Goal: Task Accomplishment & Management: Manage account settings

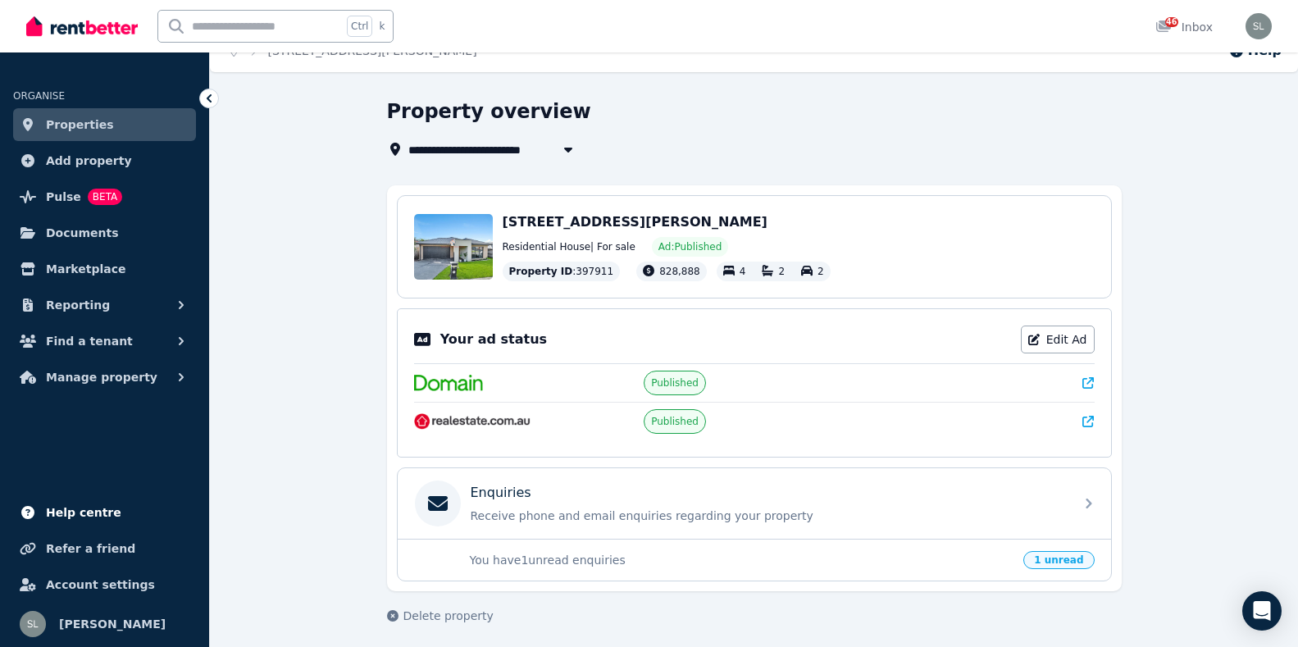
scroll to position [30, 0]
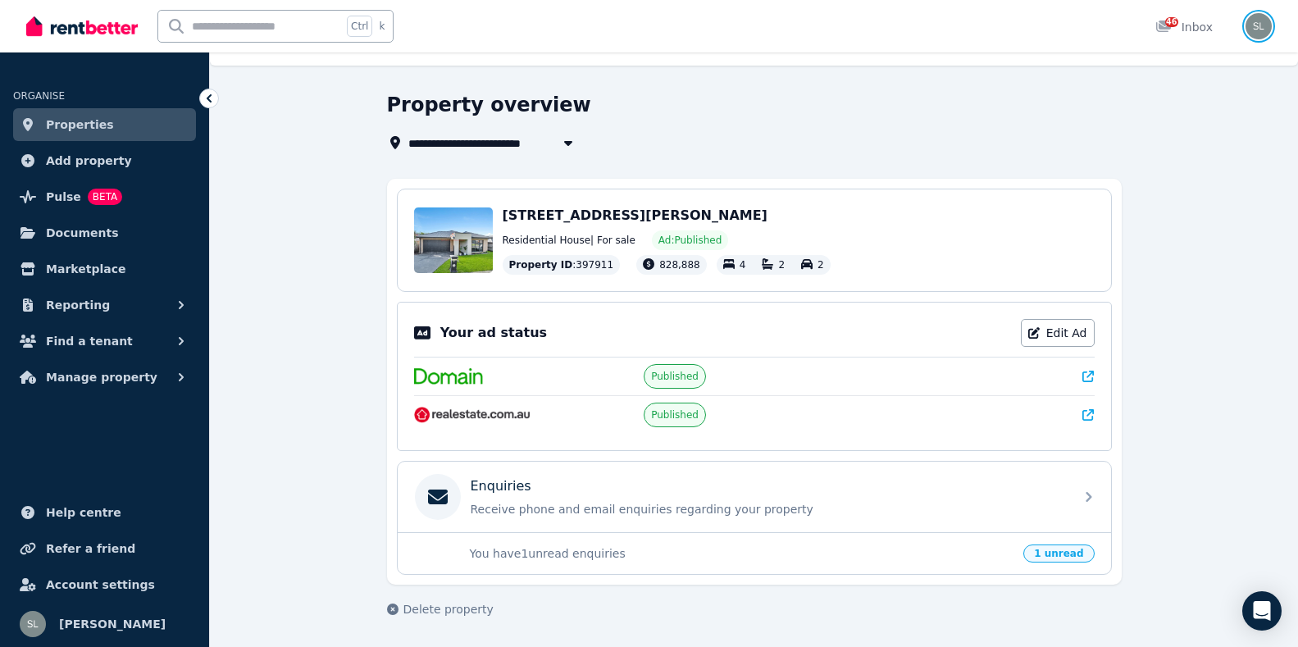
click at [1259, 27] on img "button" at bounding box center [1259, 26] width 26 height 26
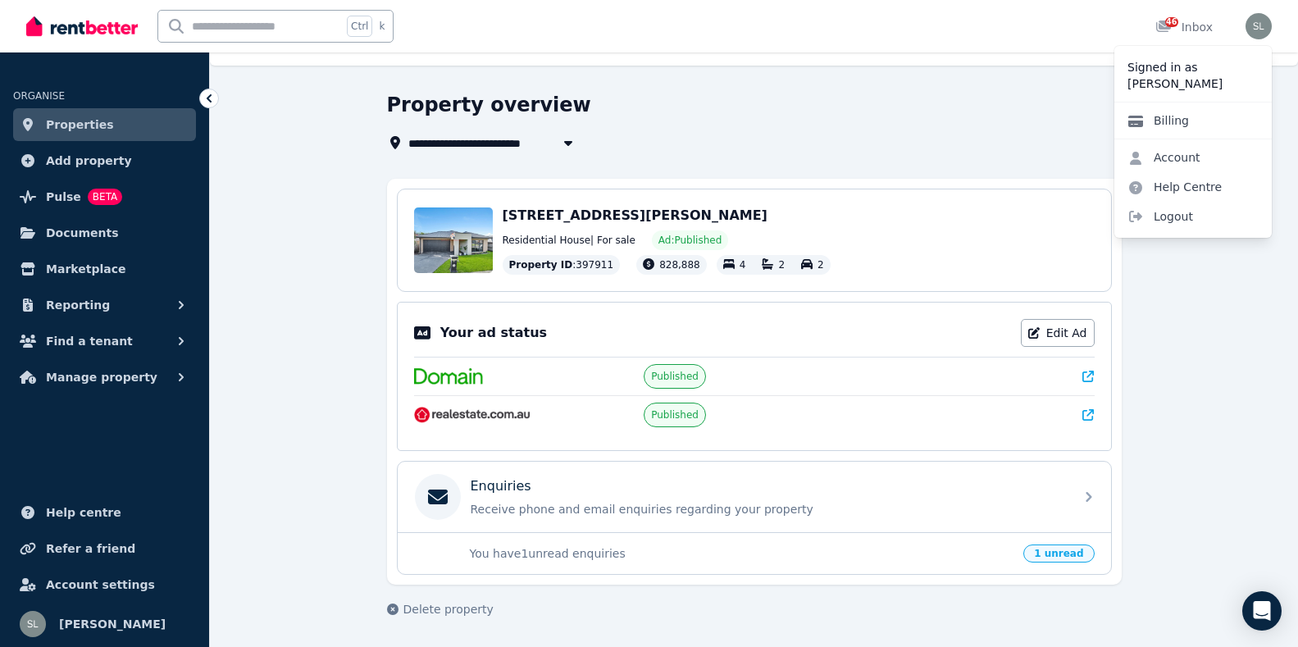
click at [1153, 120] on link "Billing" at bounding box center [1159, 121] width 88 height 30
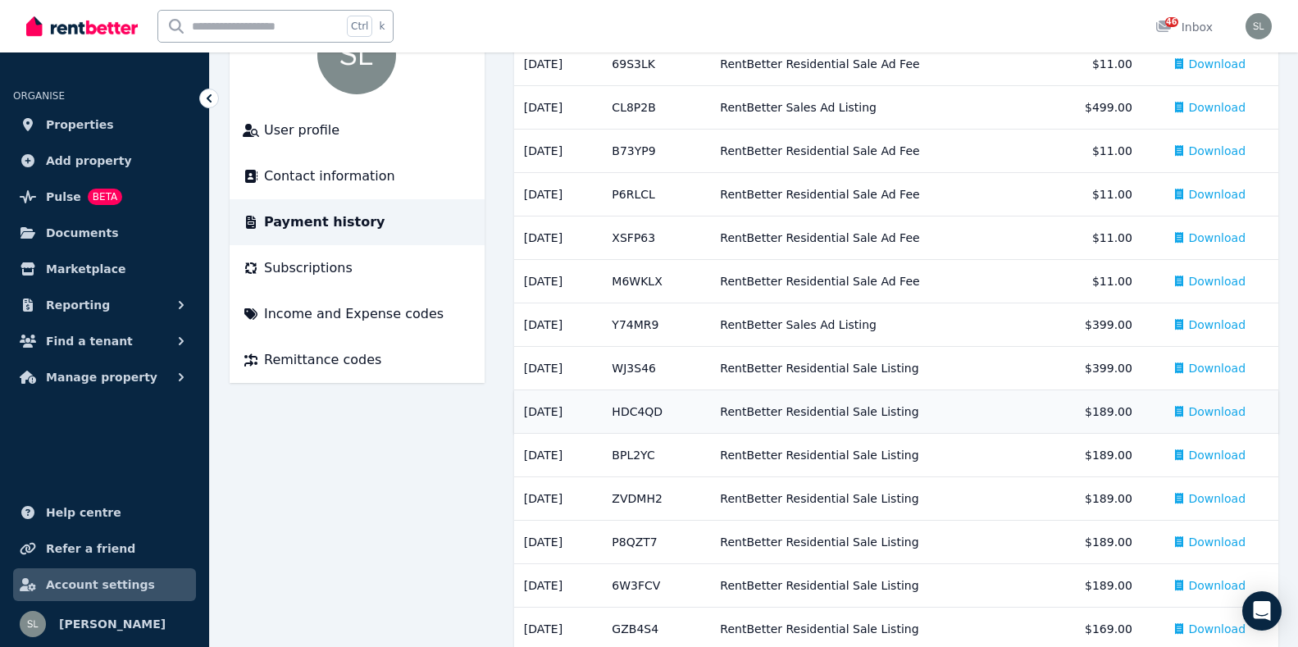
scroll to position [82, 0]
